Goal: Task Accomplishment & Management: Manage account settings

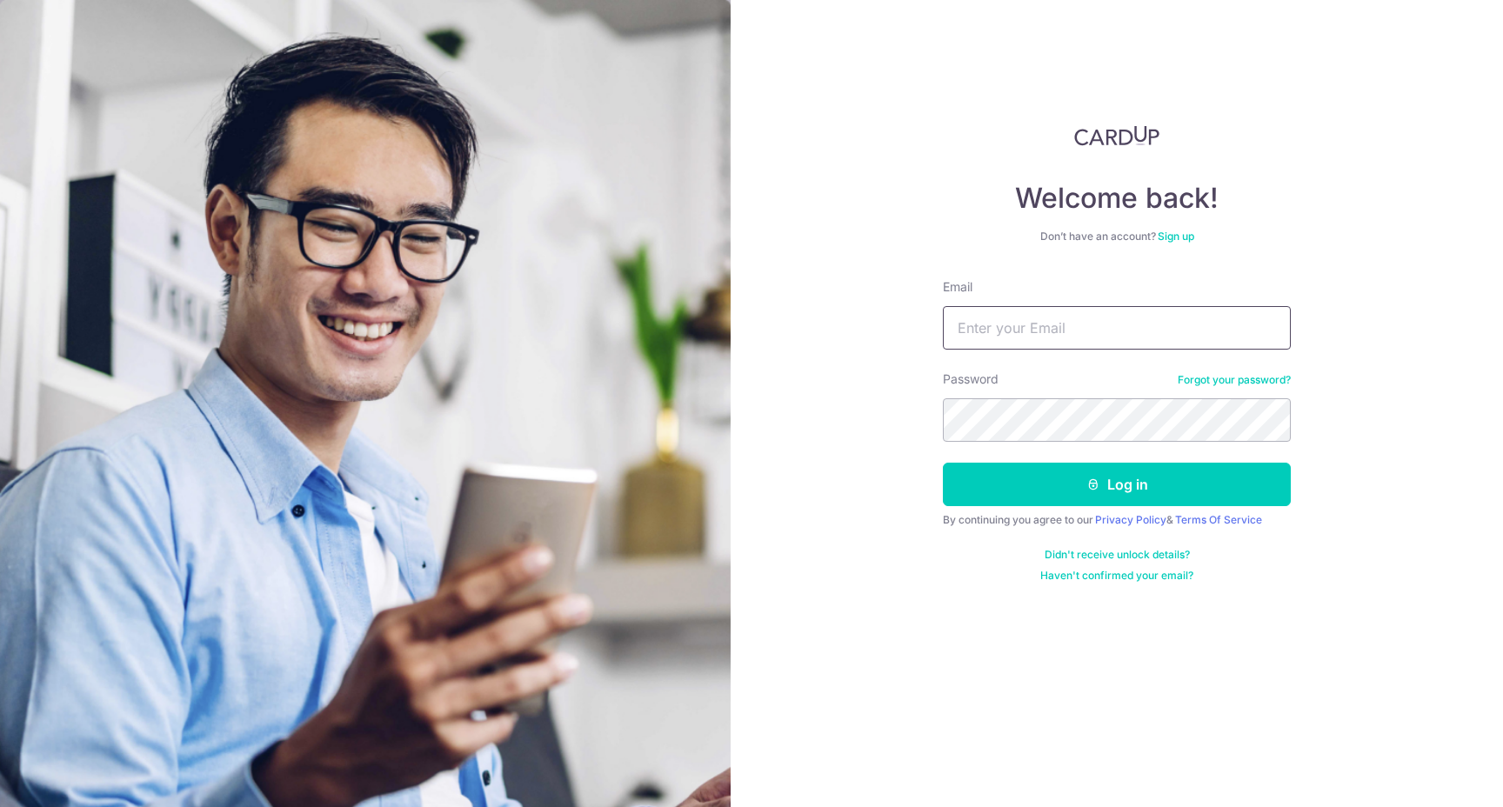
type input "[EMAIL_ADDRESS][DOMAIN_NAME]"
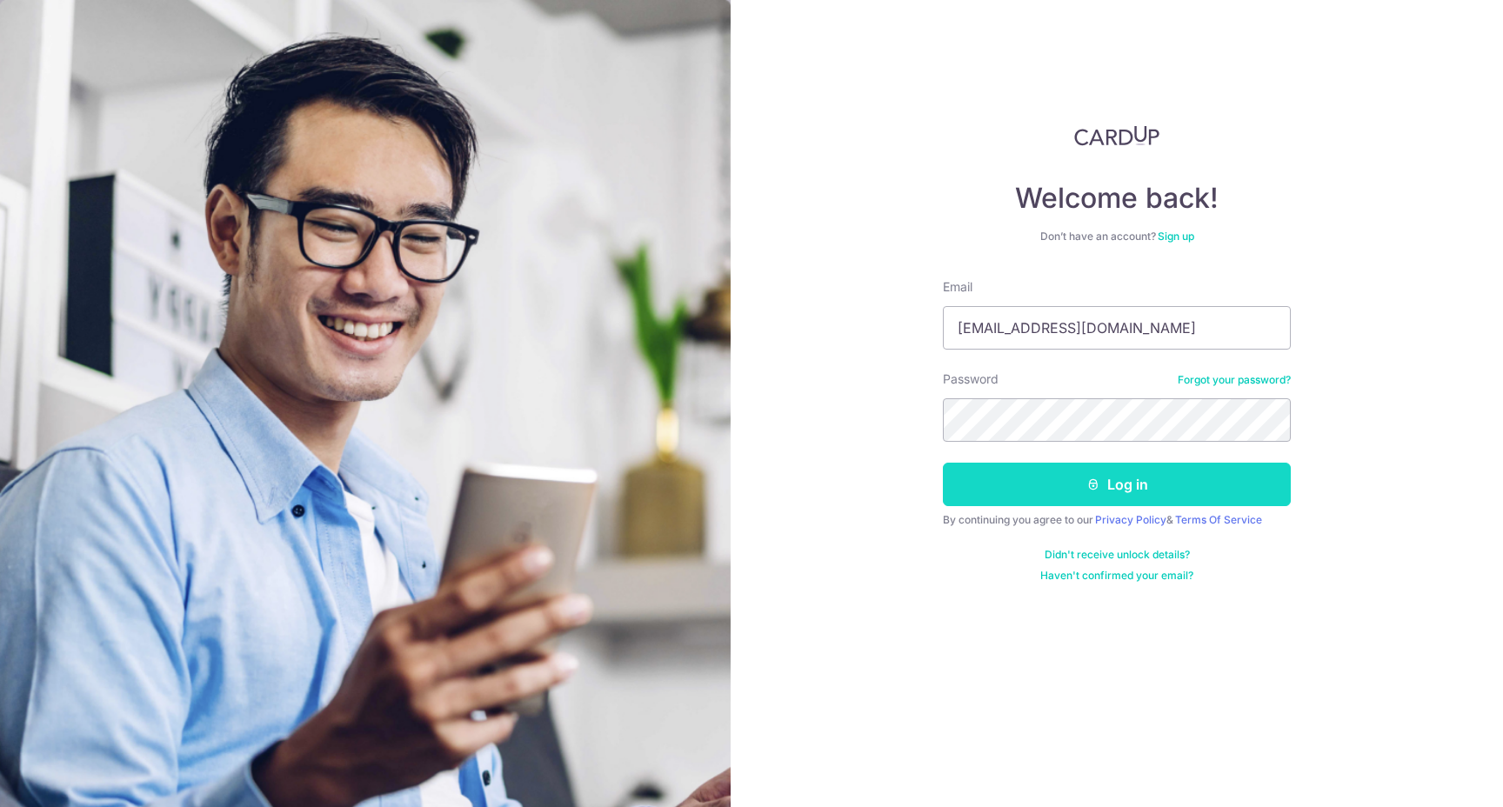
click at [1115, 496] on button "Log in" at bounding box center [1117, 484] width 348 height 43
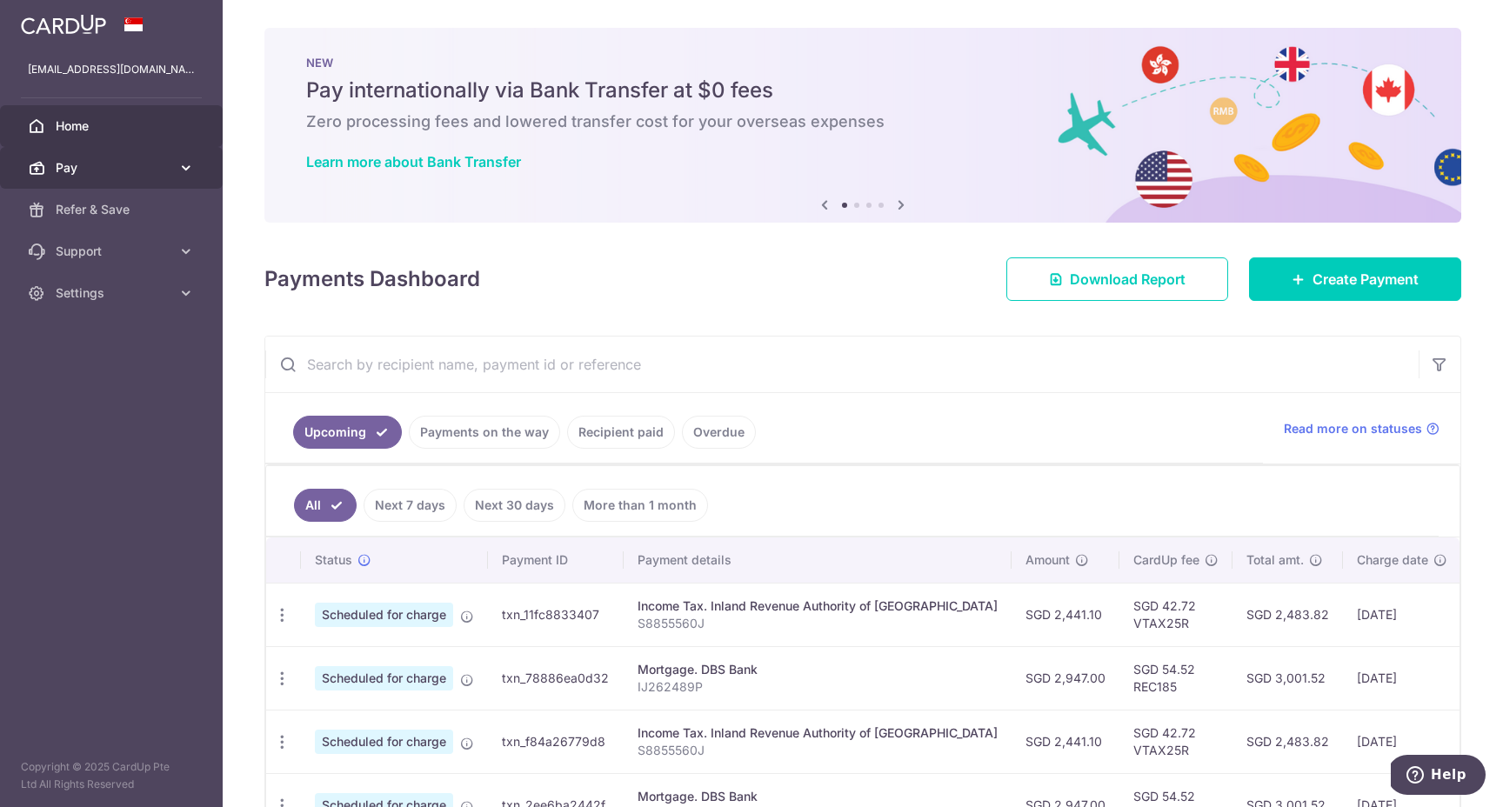
click at [124, 175] on span "Pay" at bounding box center [113, 167] width 115 height 17
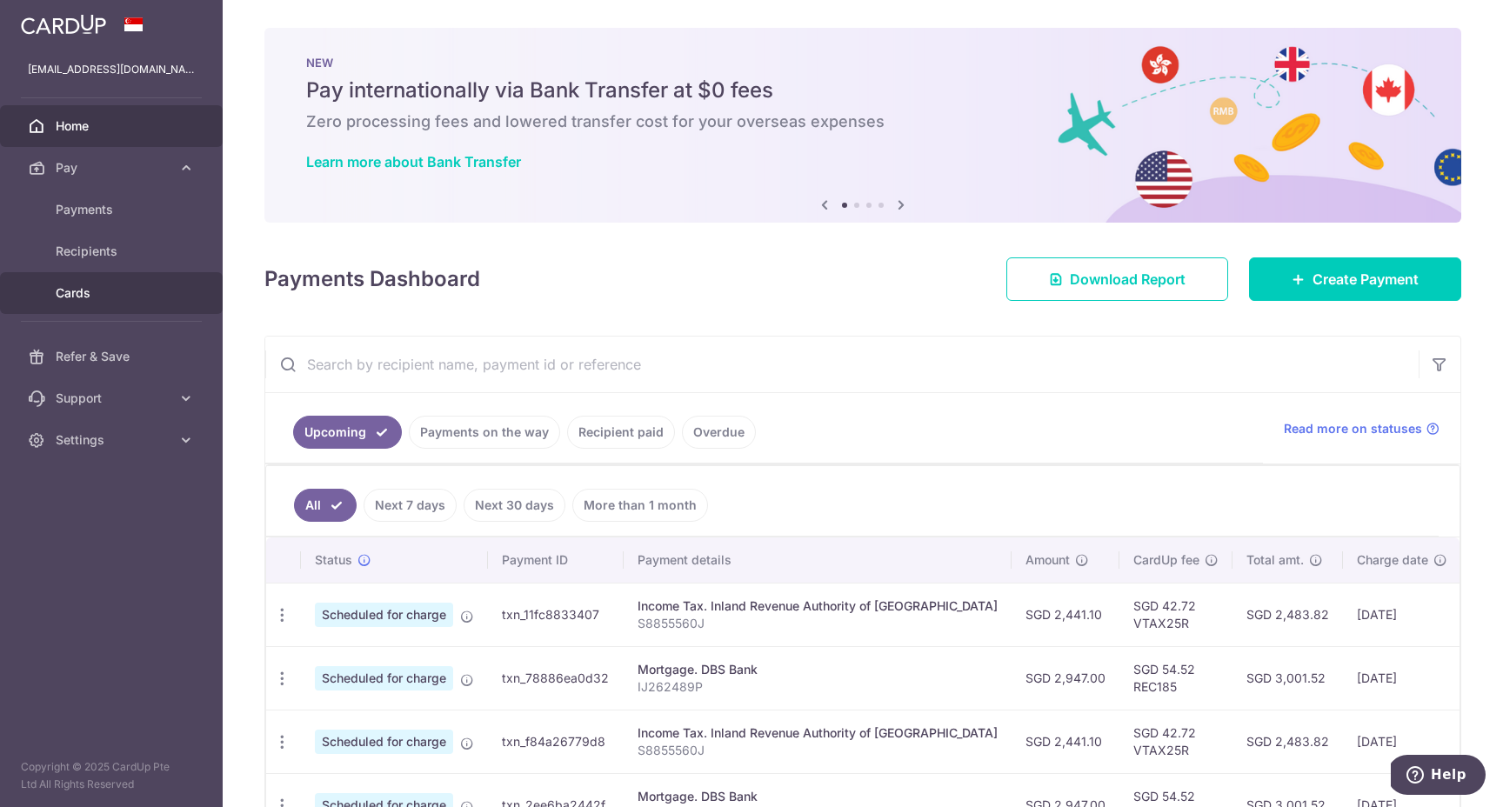
click at [121, 281] on link "Cards" at bounding box center [111, 293] width 223 height 42
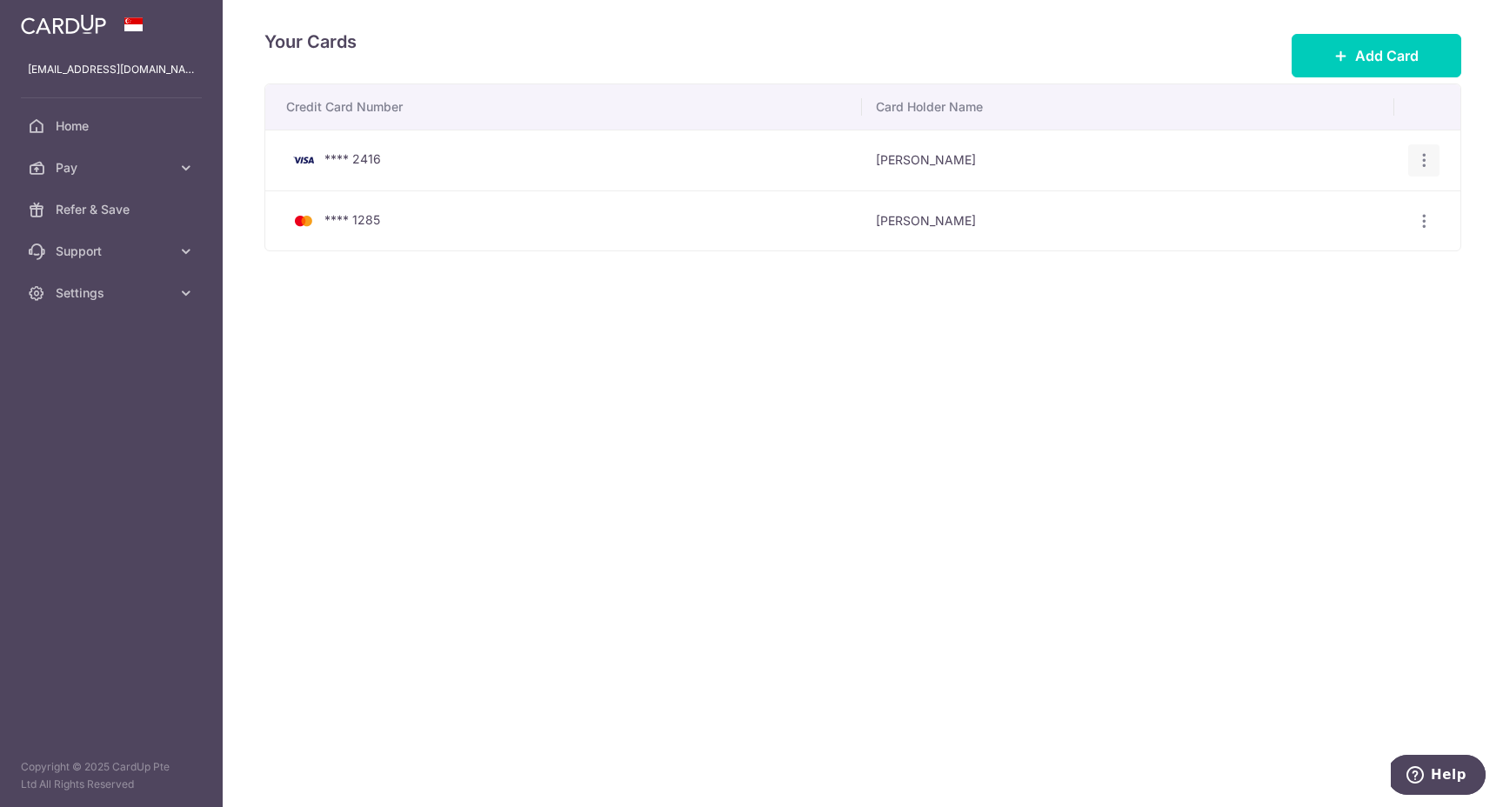
click at [1420, 156] on icon "button" at bounding box center [1424, 160] width 18 height 18
click at [1385, 200] on span "View/Edit" at bounding box center [1366, 208] width 118 height 21
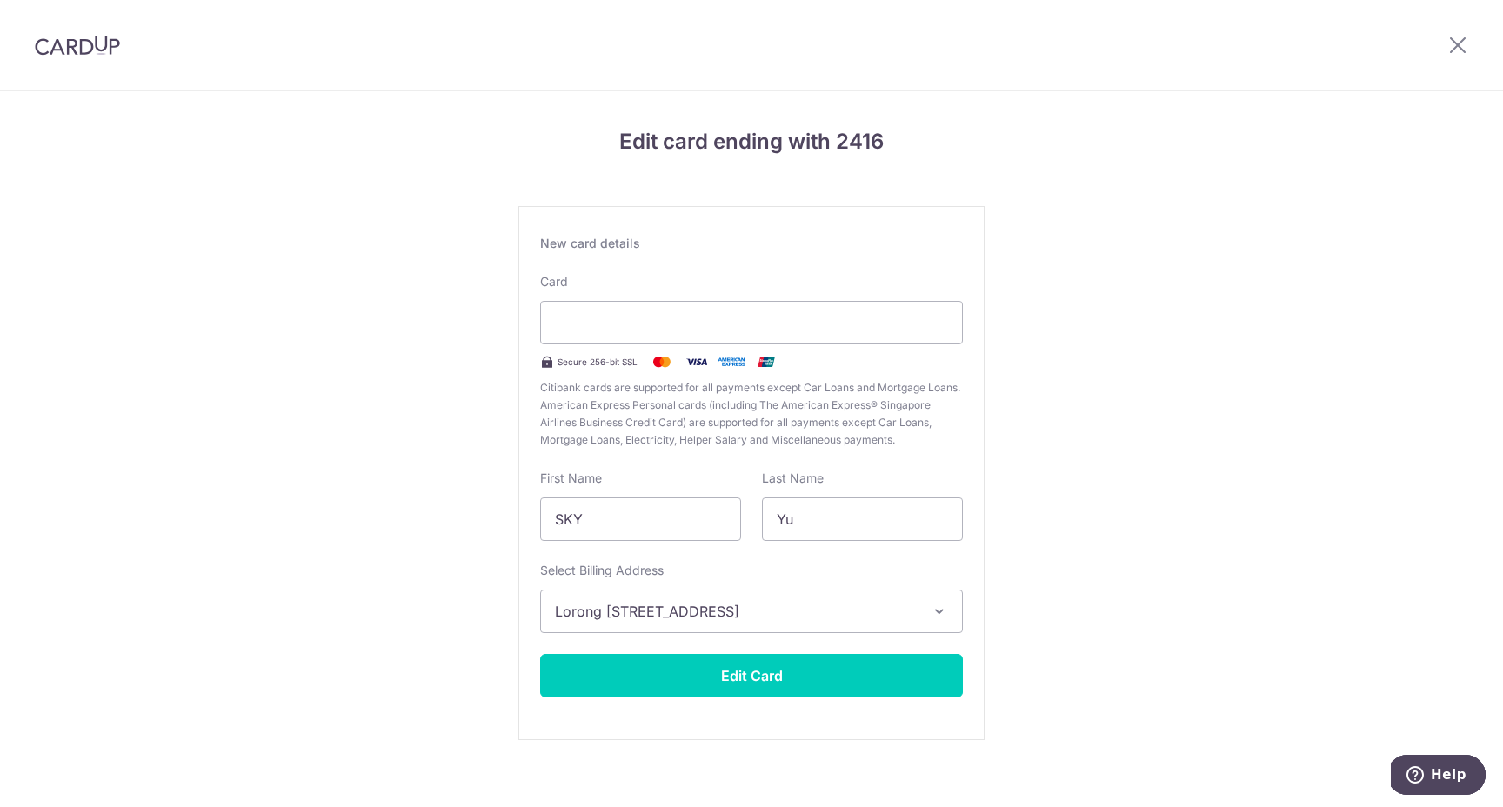
click at [1001, 382] on div "Edit card ending with 2416 New card details Card Secure 256-bit SSL Citibank ca…" at bounding box center [751, 456] width 1503 height 731
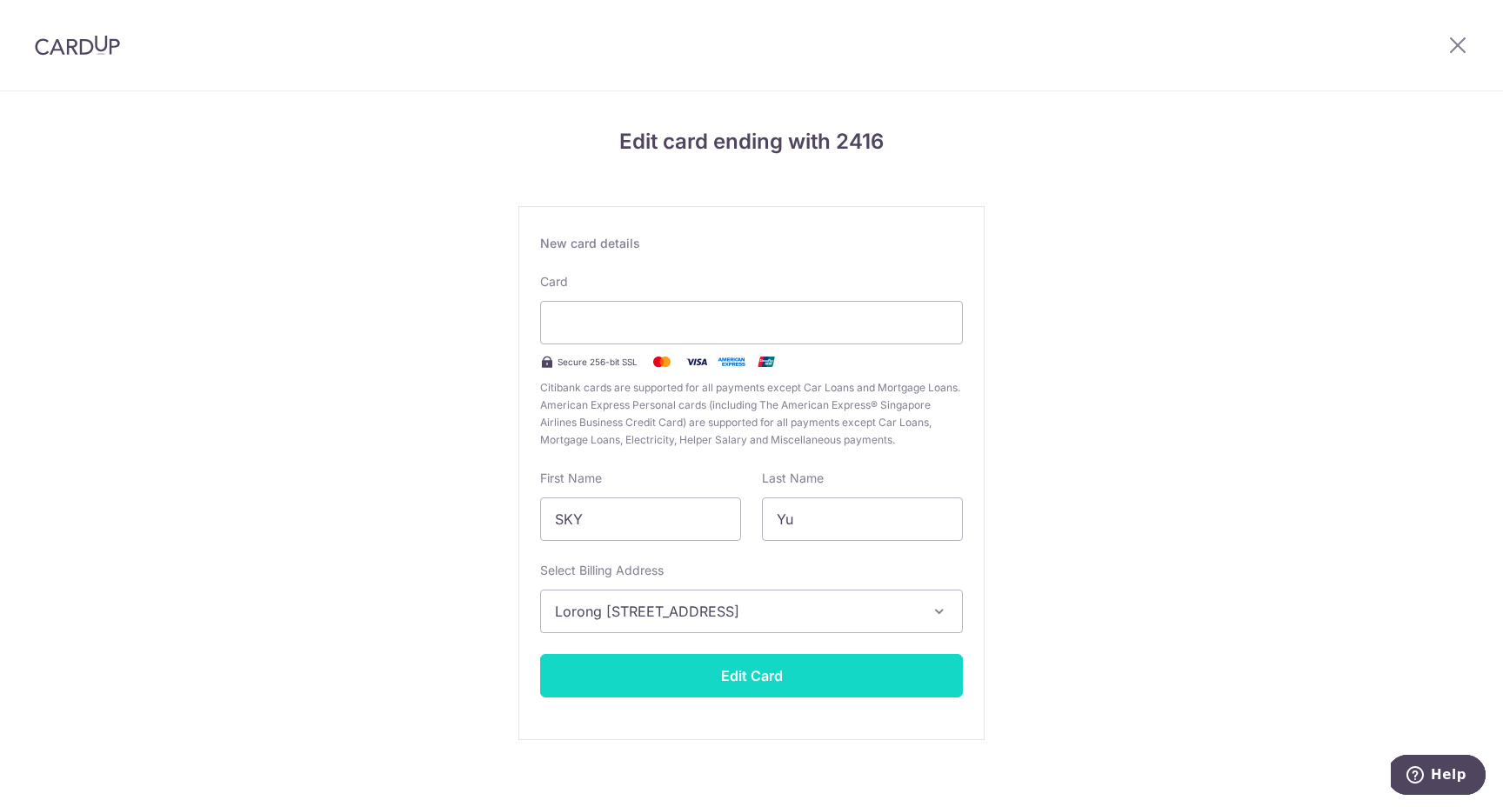
click at [704, 685] on button "Edit Card" at bounding box center [751, 675] width 423 height 43
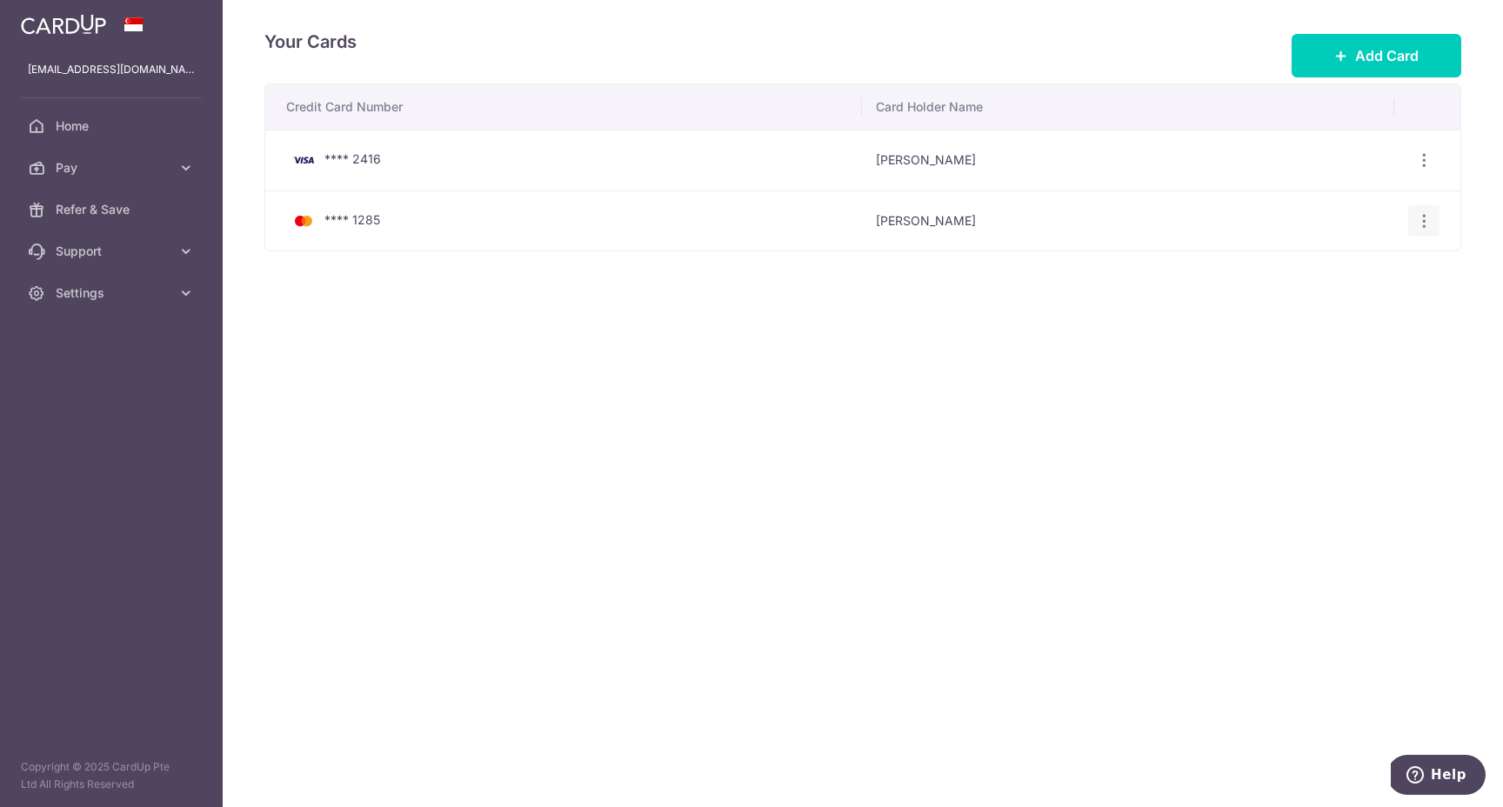
click at [1430, 221] on icon "button" at bounding box center [1424, 221] width 18 height 18
click at [1340, 309] on span "Delete" at bounding box center [1366, 310] width 118 height 21
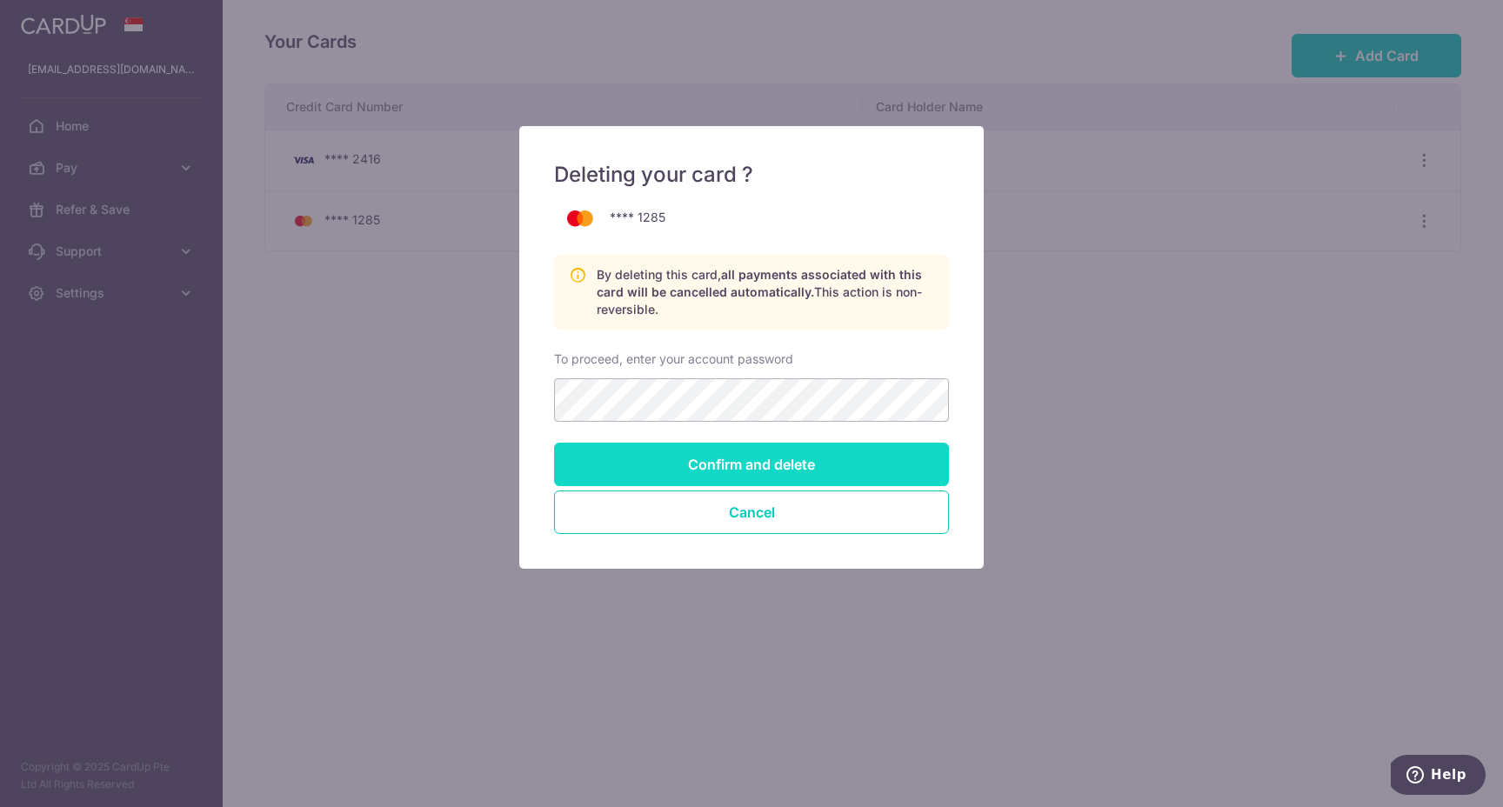
click at [738, 469] on input "Confirm and delete" at bounding box center [751, 464] width 395 height 43
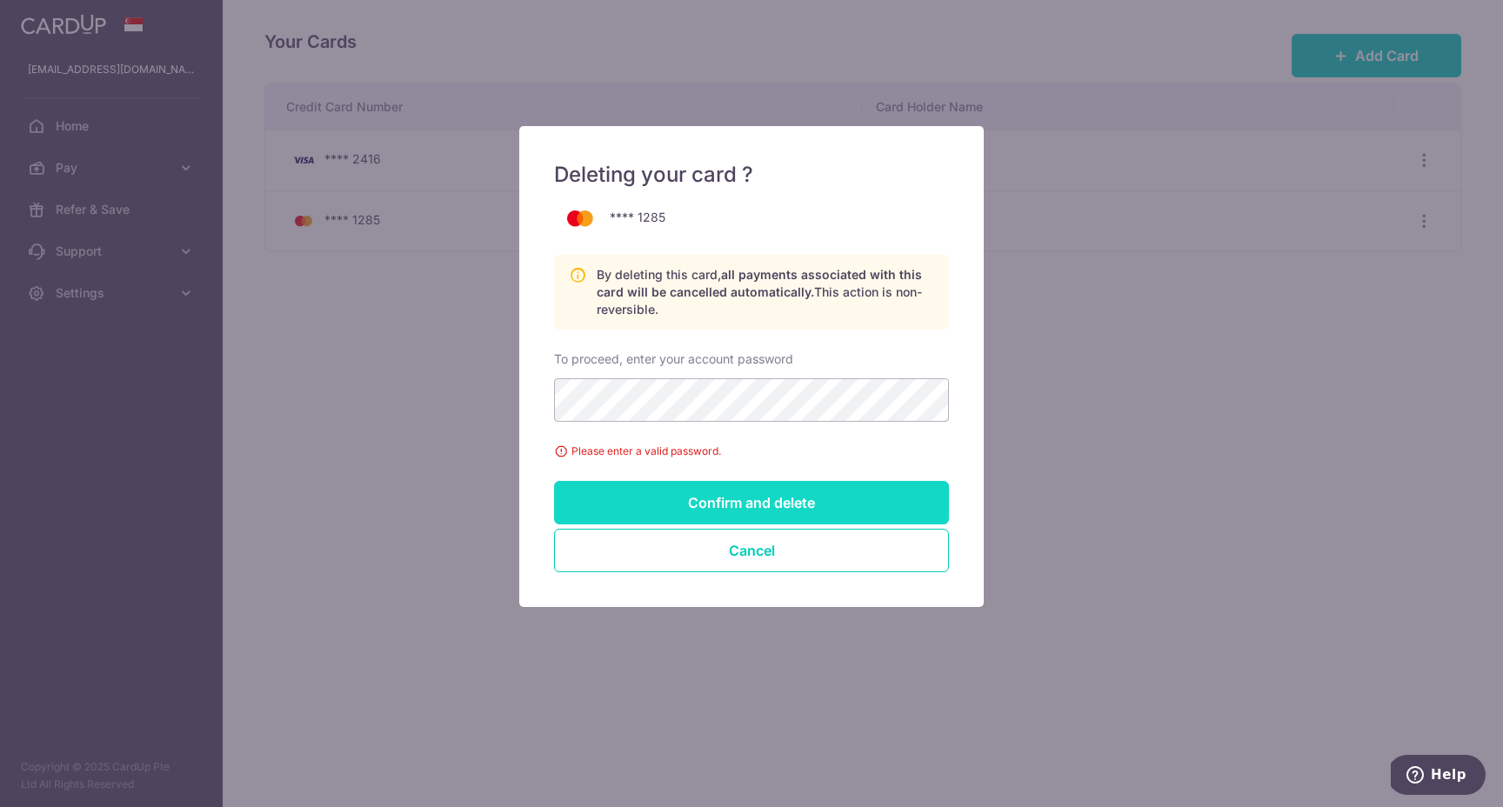
click at [734, 503] on input "Confirm and delete" at bounding box center [751, 502] width 395 height 43
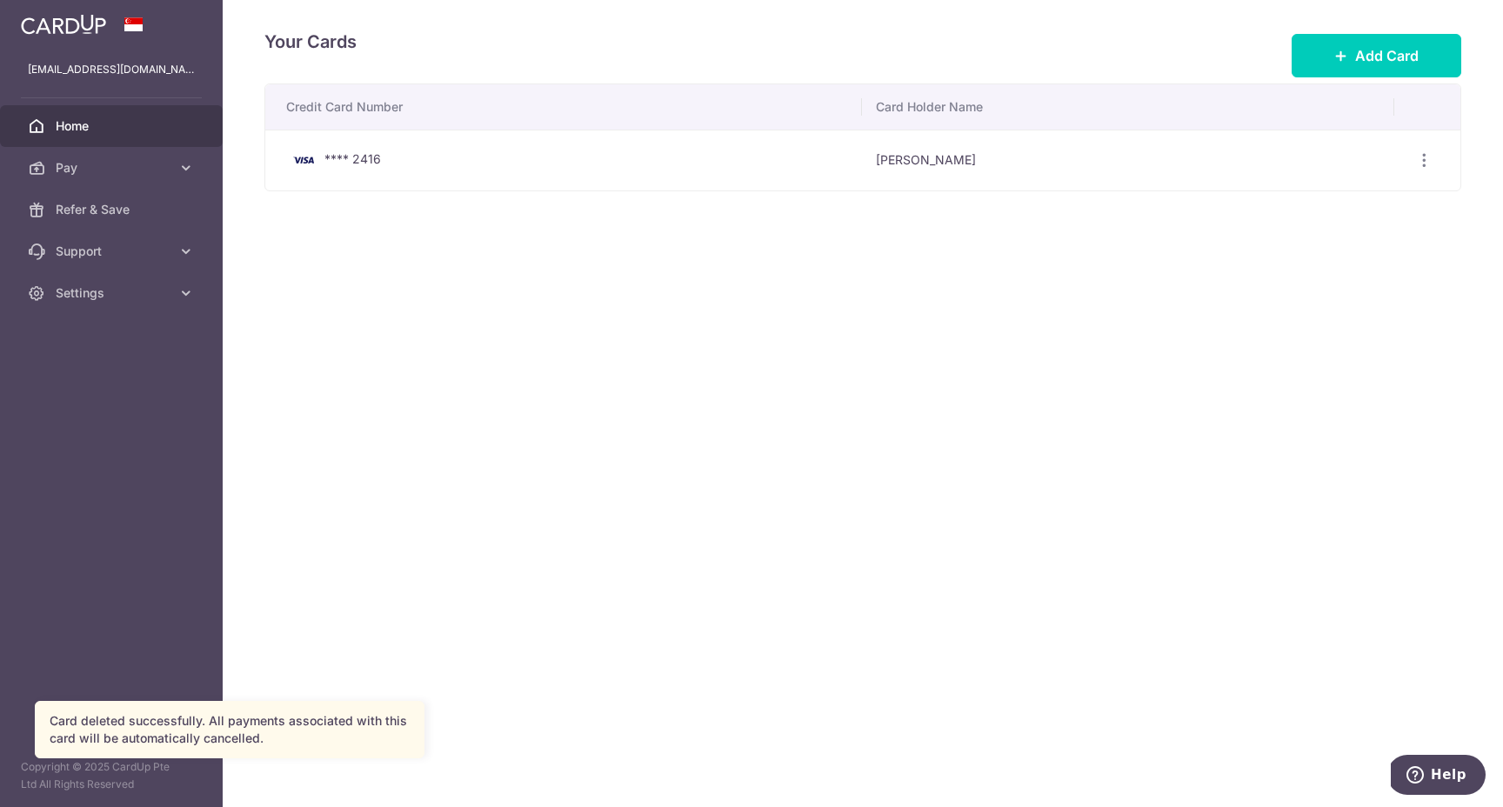
click at [119, 112] on link "Home" at bounding box center [111, 126] width 223 height 42
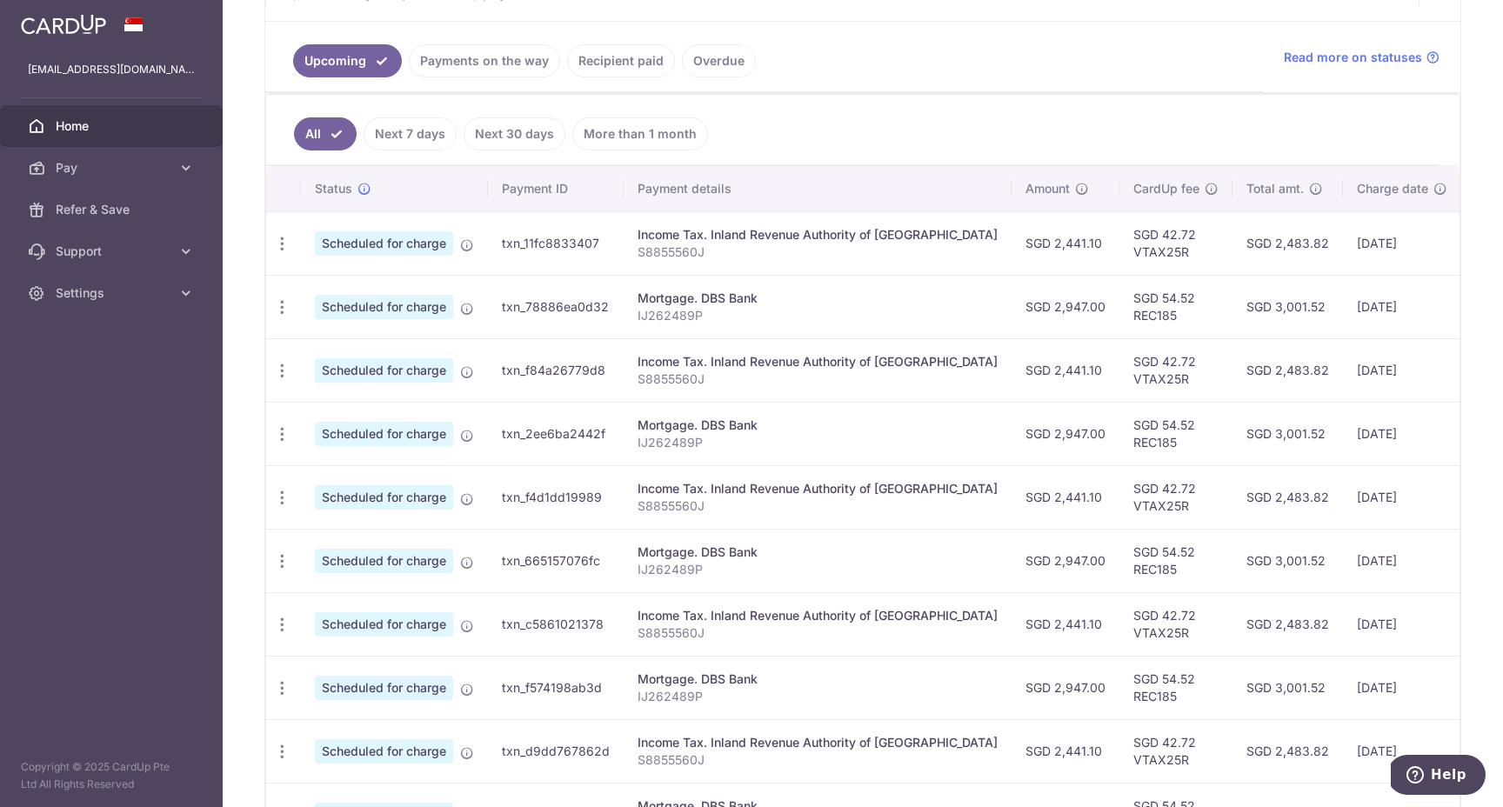
scroll to position [414, 0]
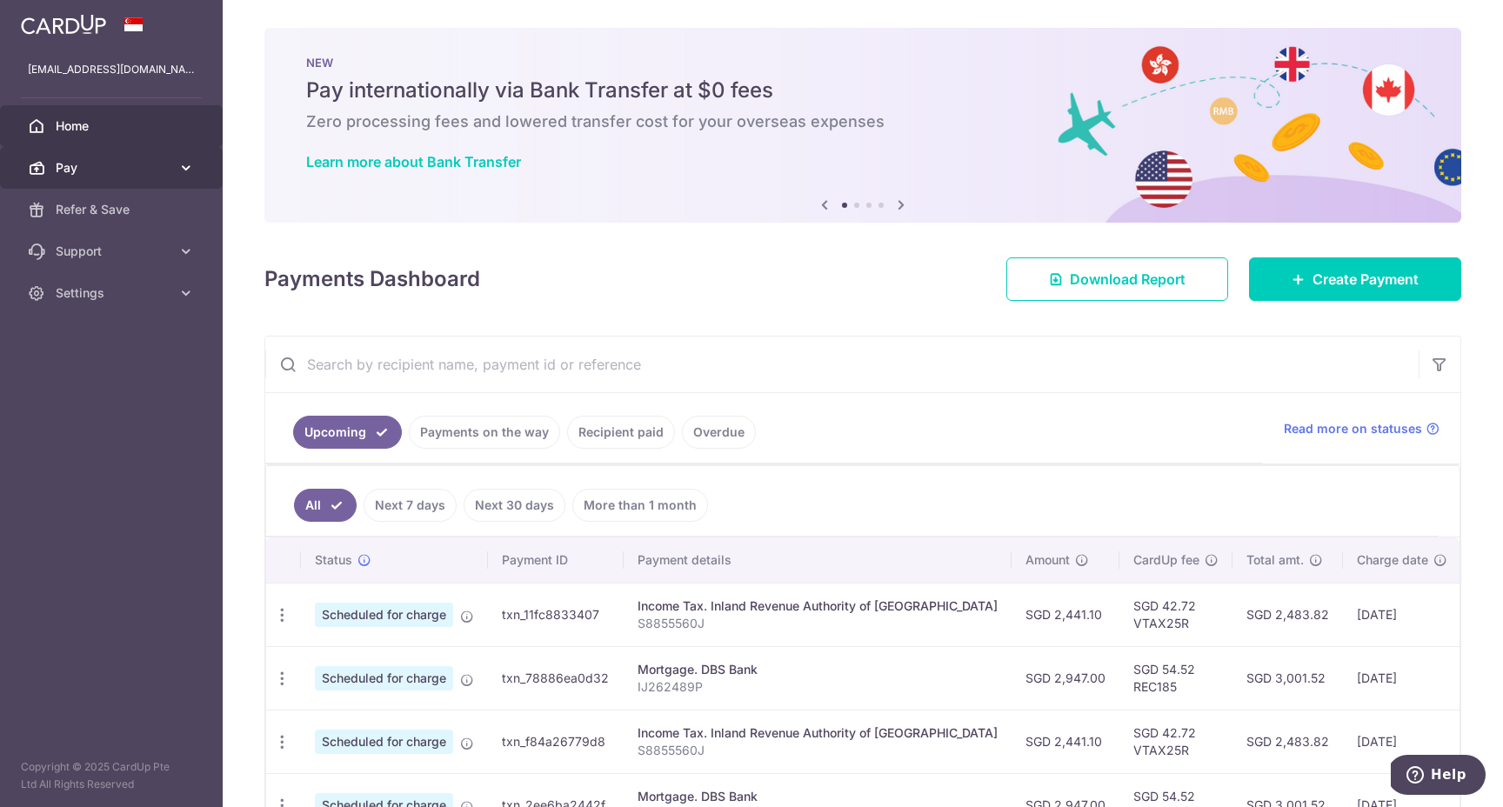
click at [84, 173] on span "Pay" at bounding box center [113, 167] width 115 height 17
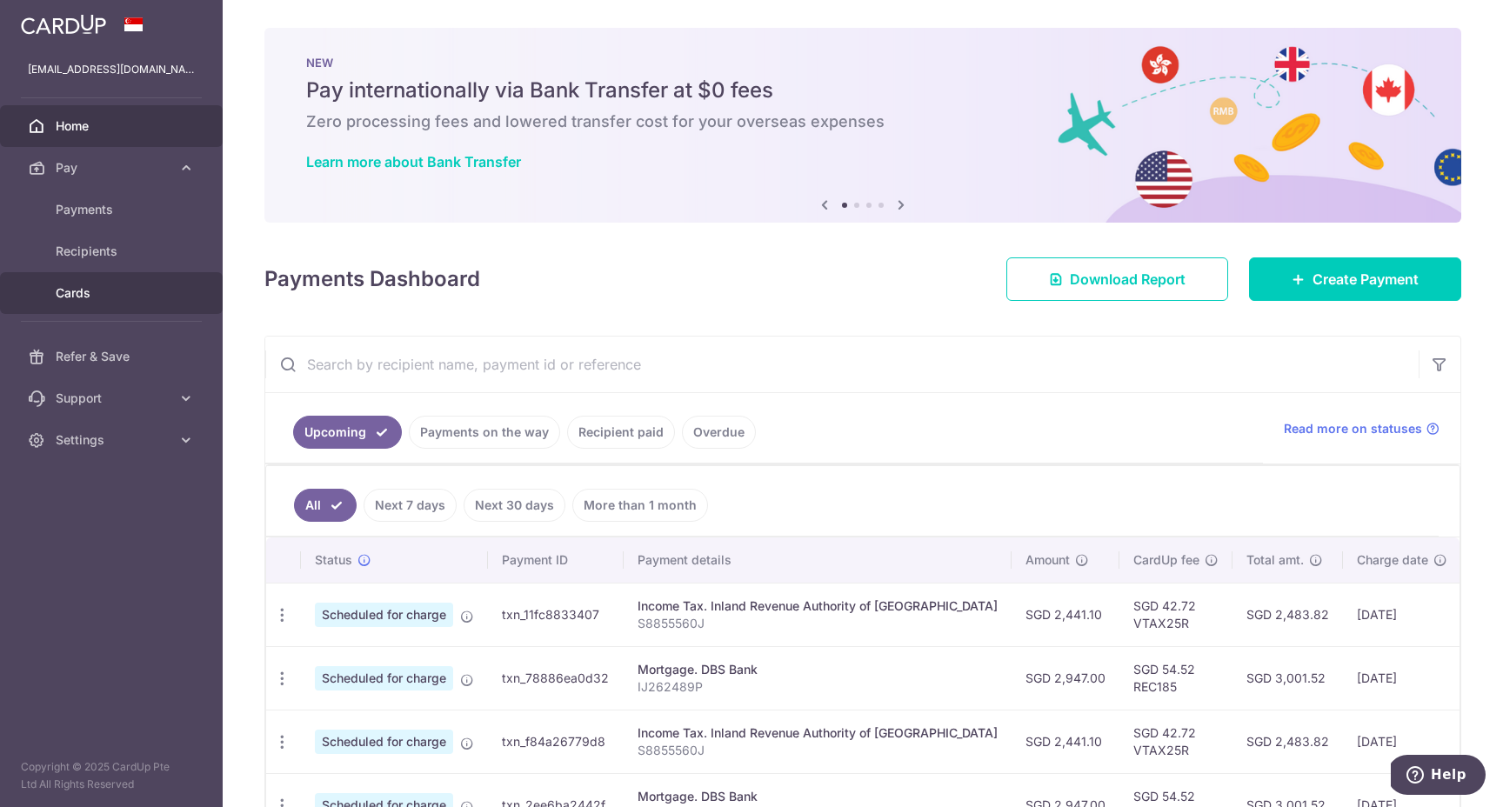
click at [107, 304] on link "Cards" at bounding box center [111, 293] width 223 height 42
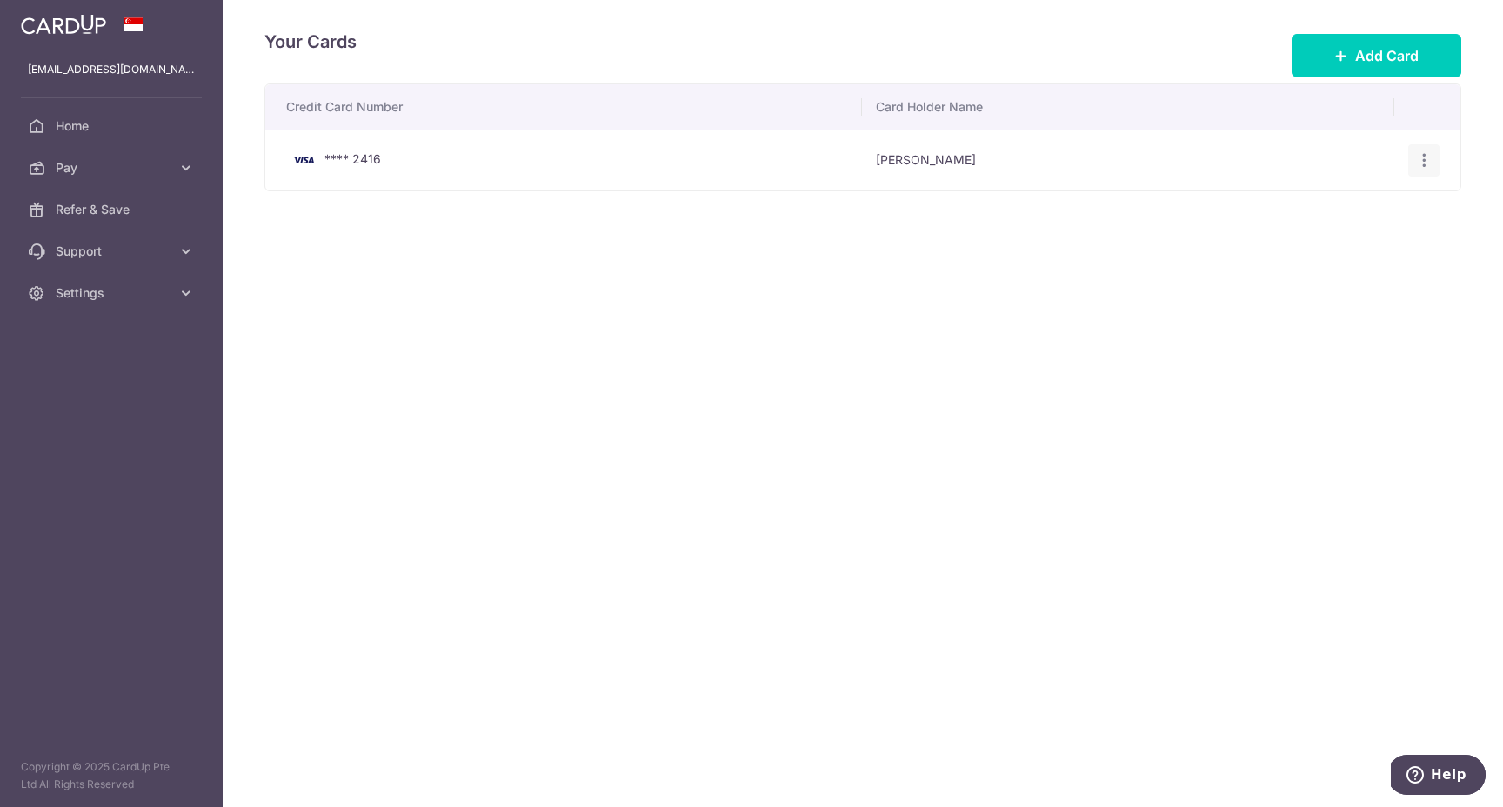
click at [1419, 160] on icon "button" at bounding box center [1424, 160] width 18 height 18
click at [1363, 204] on span "View/Edit" at bounding box center [1366, 208] width 118 height 21
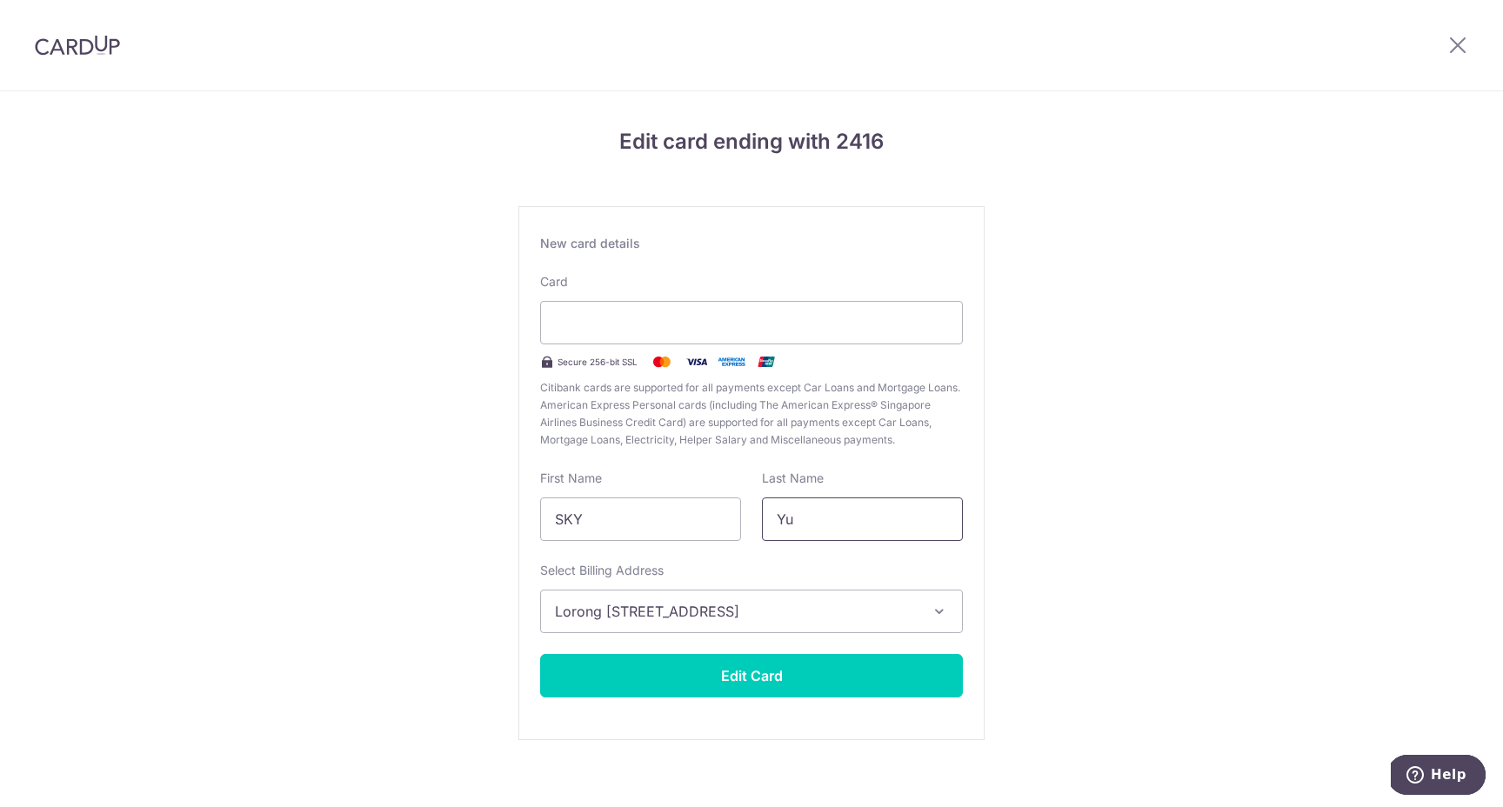
click at [829, 531] on input "Yu" at bounding box center [862, 519] width 201 height 43
type input "YU"
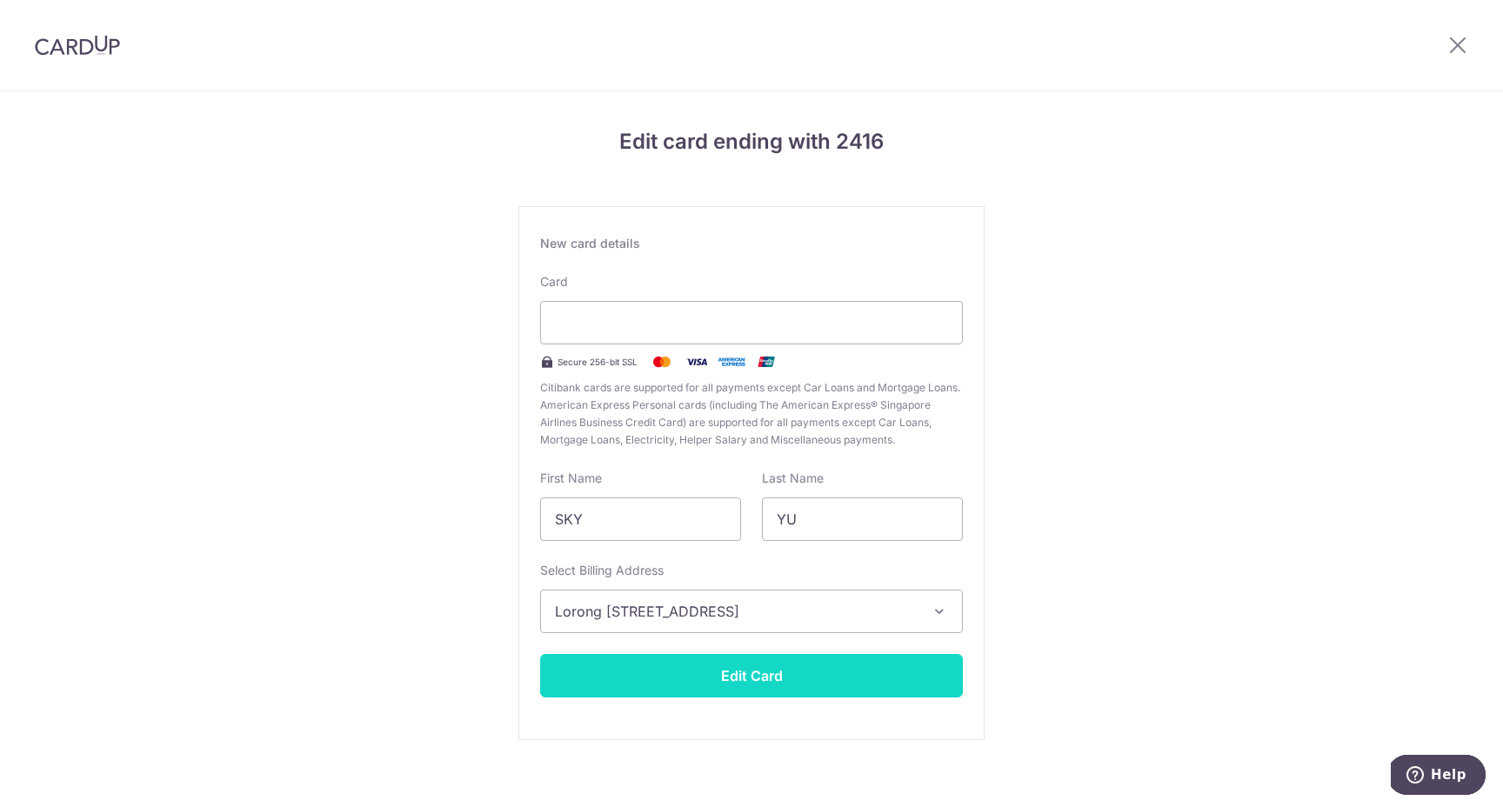
click at [702, 681] on button "Edit Card" at bounding box center [751, 675] width 423 height 43
